Goal: Find contact information: Find contact information

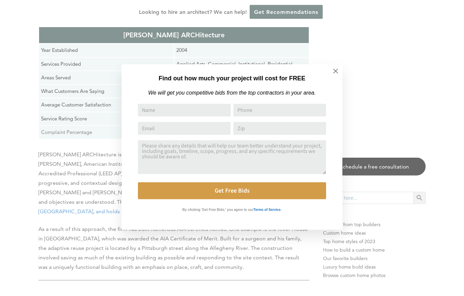
scroll to position [1213, 0]
click at [334, 73] on icon at bounding box center [335, 71] width 5 height 5
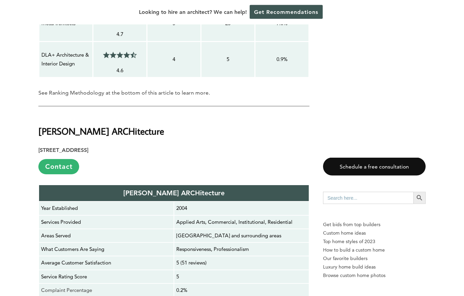
scroll to position [1055, 0]
click at [65, 160] on link "Contact" at bounding box center [58, 166] width 41 height 15
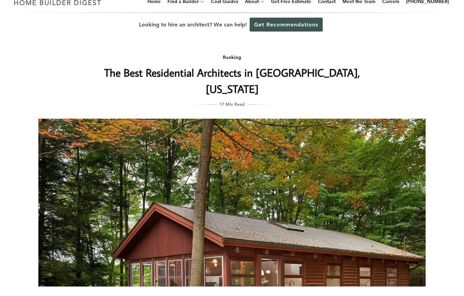
scroll to position [0, 0]
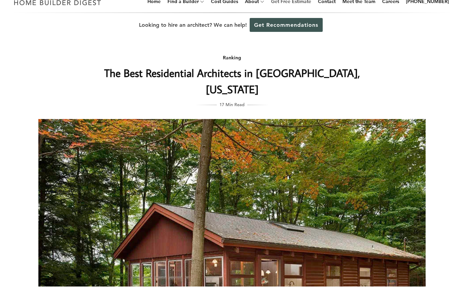
click at [307, 11] on link "Get Free Estimate" at bounding box center [290, 11] width 45 height 22
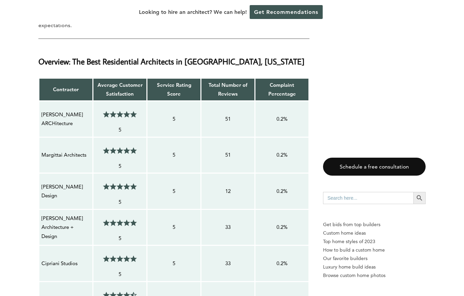
scroll to position [533, 0]
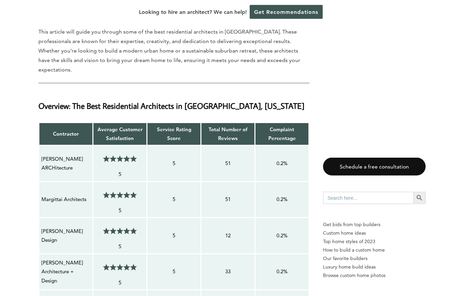
scroll to position [479, 0]
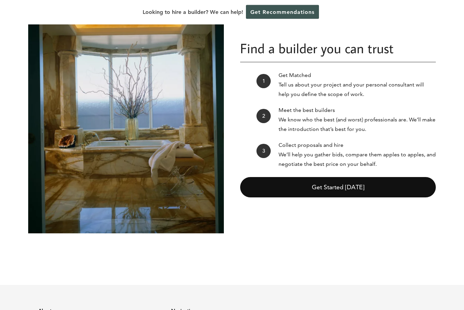
scroll to position [79, 0]
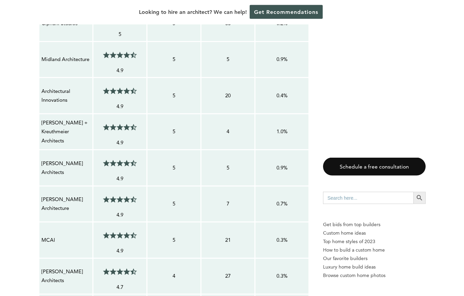
scroll to position [766, 0]
click at [64, 135] on p "[PERSON_NAME] + Kreuthmeier Architects" at bounding box center [65, 131] width 49 height 27
click at [57, 120] on p "[PERSON_NAME] + Kreuthmeier Architects" at bounding box center [65, 131] width 49 height 27
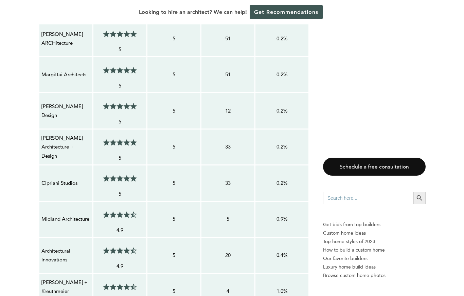
scroll to position [606, 0]
